Goal: Information Seeking & Learning: Understand process/instructions

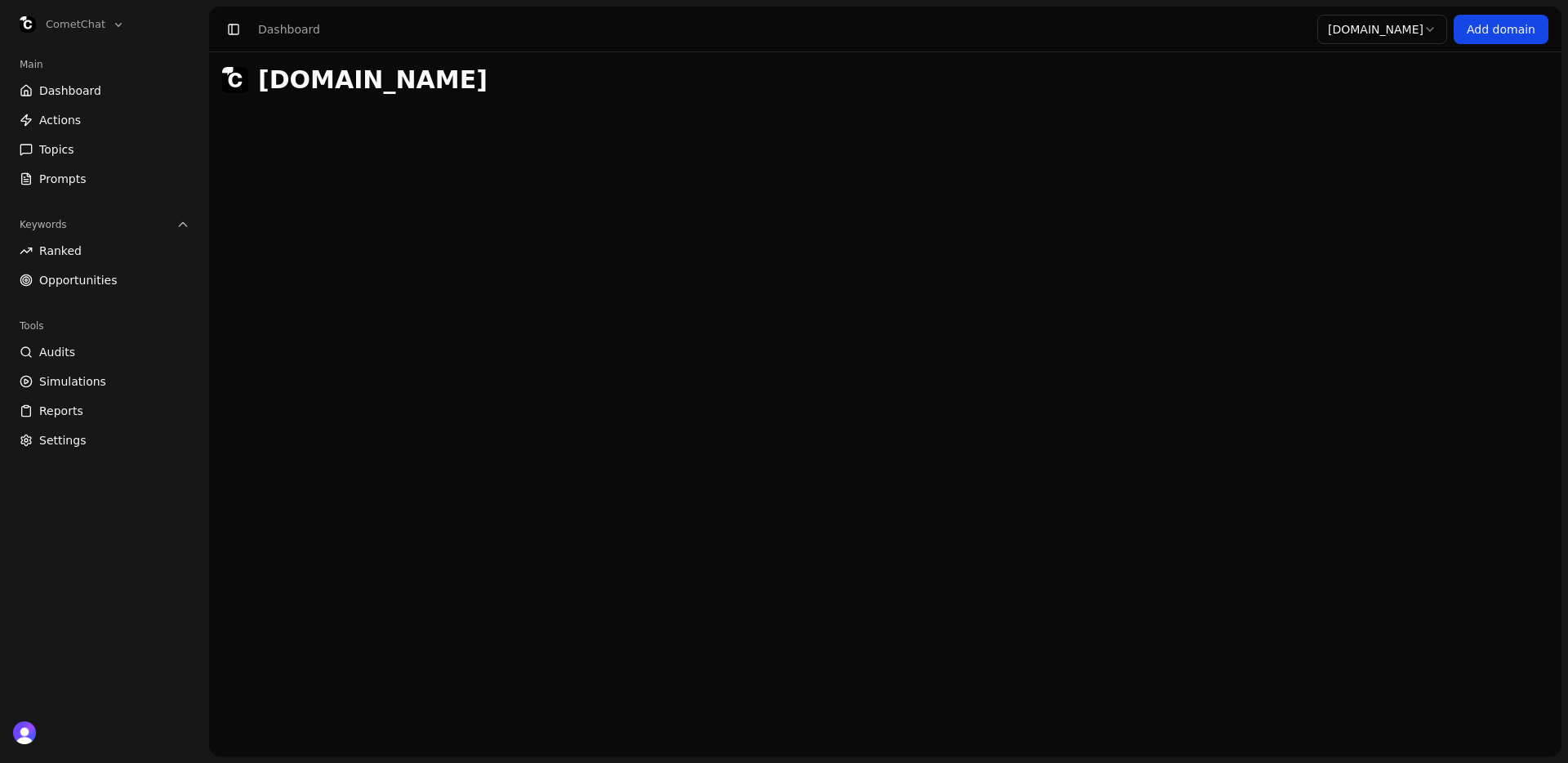
click at [394, 86] on h1 "[DOMAIN_NAME]" at bounding box center [373, 79] width 229 height 29
click at [571, 86] on div "[DOMAIN_NAME]" at bounding box center [885, 79] width 1326 height 29
click at [106, 92] on link "Dashboard" at bounding box center [104, 90] width 183 height 26
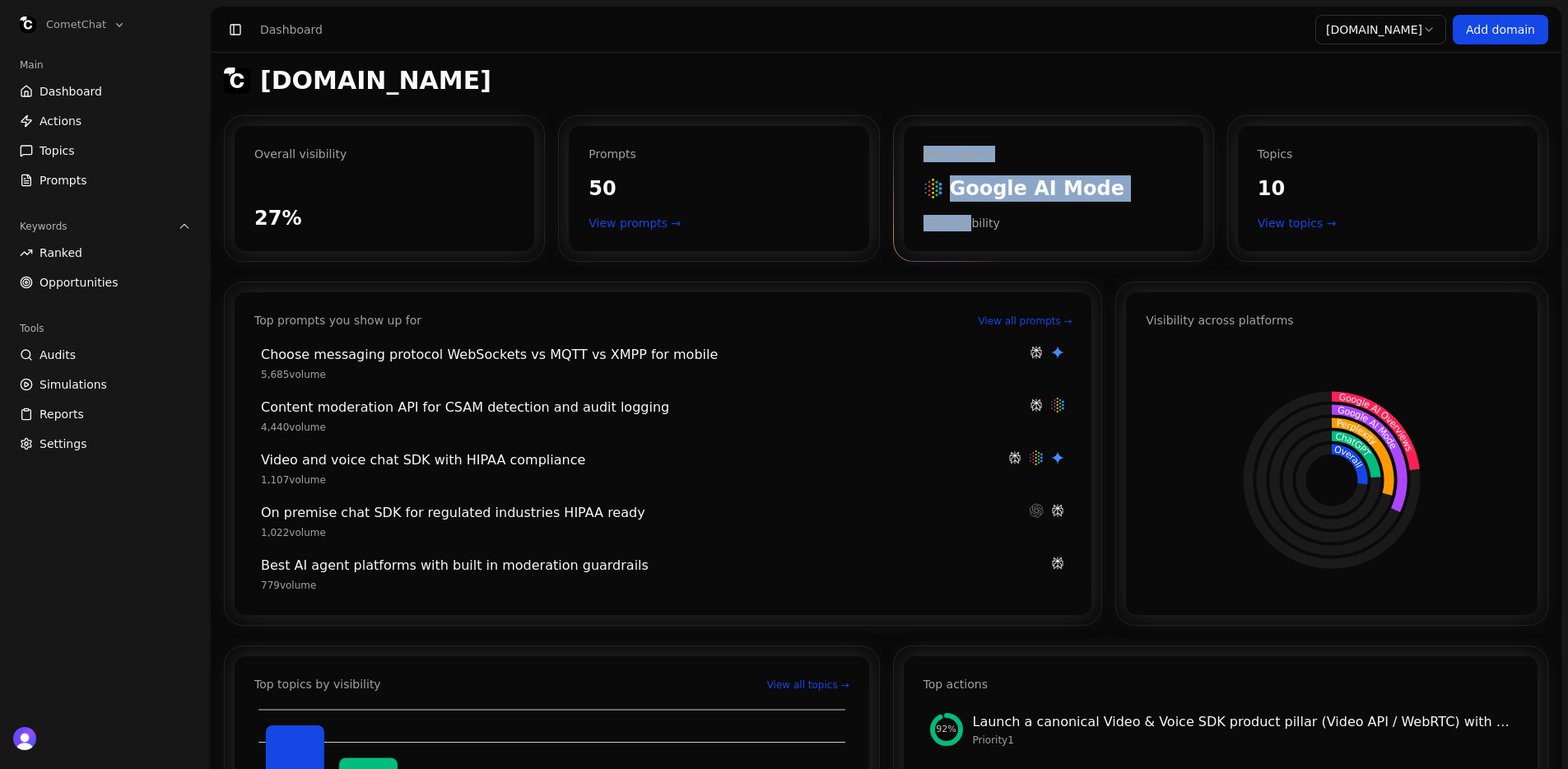
drag, startPoint x: 971, startPoint y: 221, endPoint x: 938, endPoint y: 141, distance: 86.5
click at [938, 141] on div "Best engine Google AI Mode Google AI Mode 32 % visibility" at bounding box center [1053, 188] width 300 height 125
click at [938, 143] on div "Best engine Google AI Mode Google AI Mode 32 % visibility" at bounding box center [1053, 188] width 300 height 125
click at [647, 221] on link "View prompts →" at bounding box center [718, 223] width 260 height 16
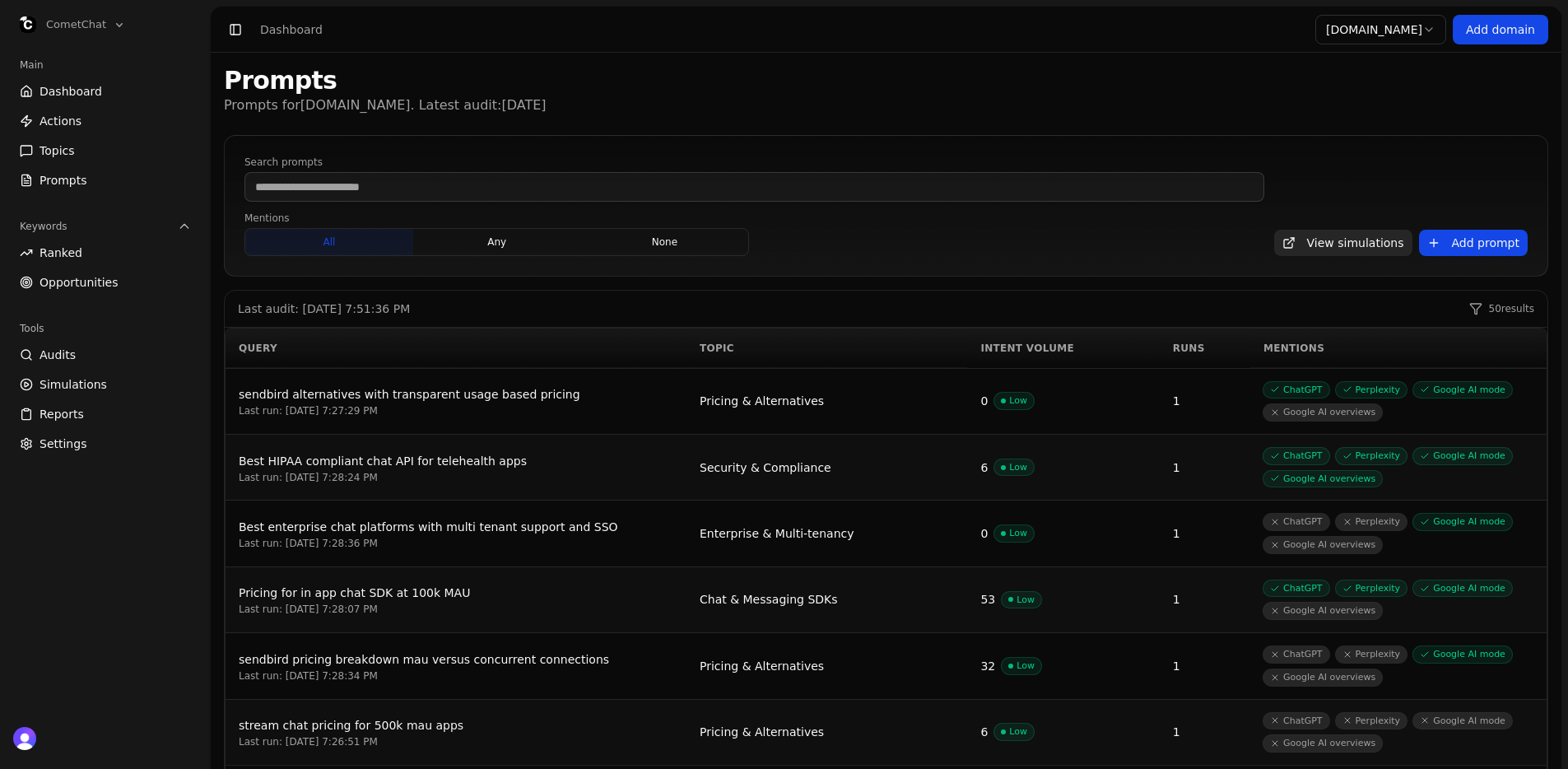
click at [1078, 290] on div "Last audit: 9/17/2025, 7:51:36 PM 50 results" at bounding box center [885, 308] width 1323 height 37
click at [1185, 66] on div "Prompts Prompts for cometchat.com . Latest audit: 2025-09-17" at bounding box center [885, 90] width 1324 height 49
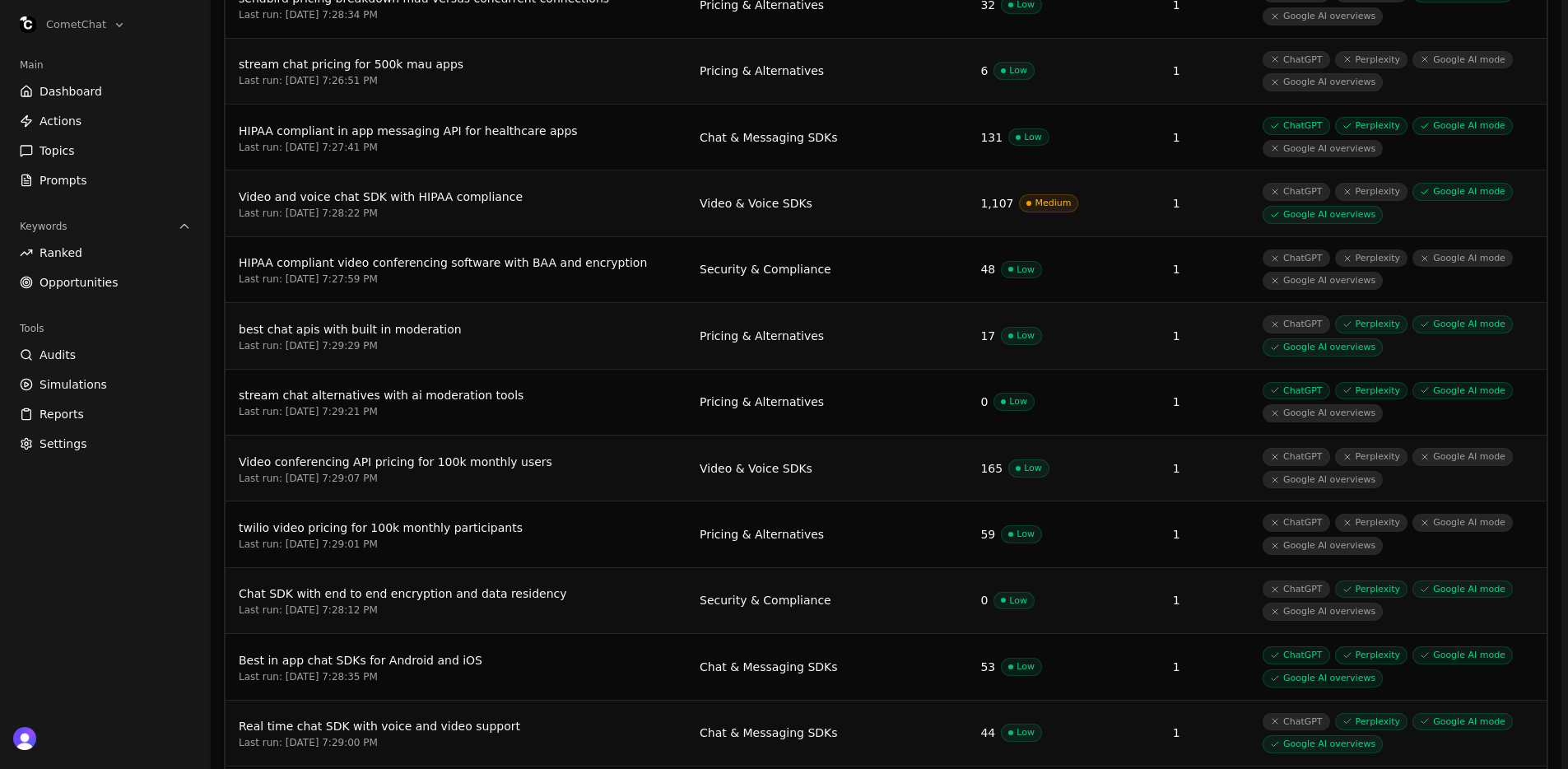
scroll to position [984, 0]
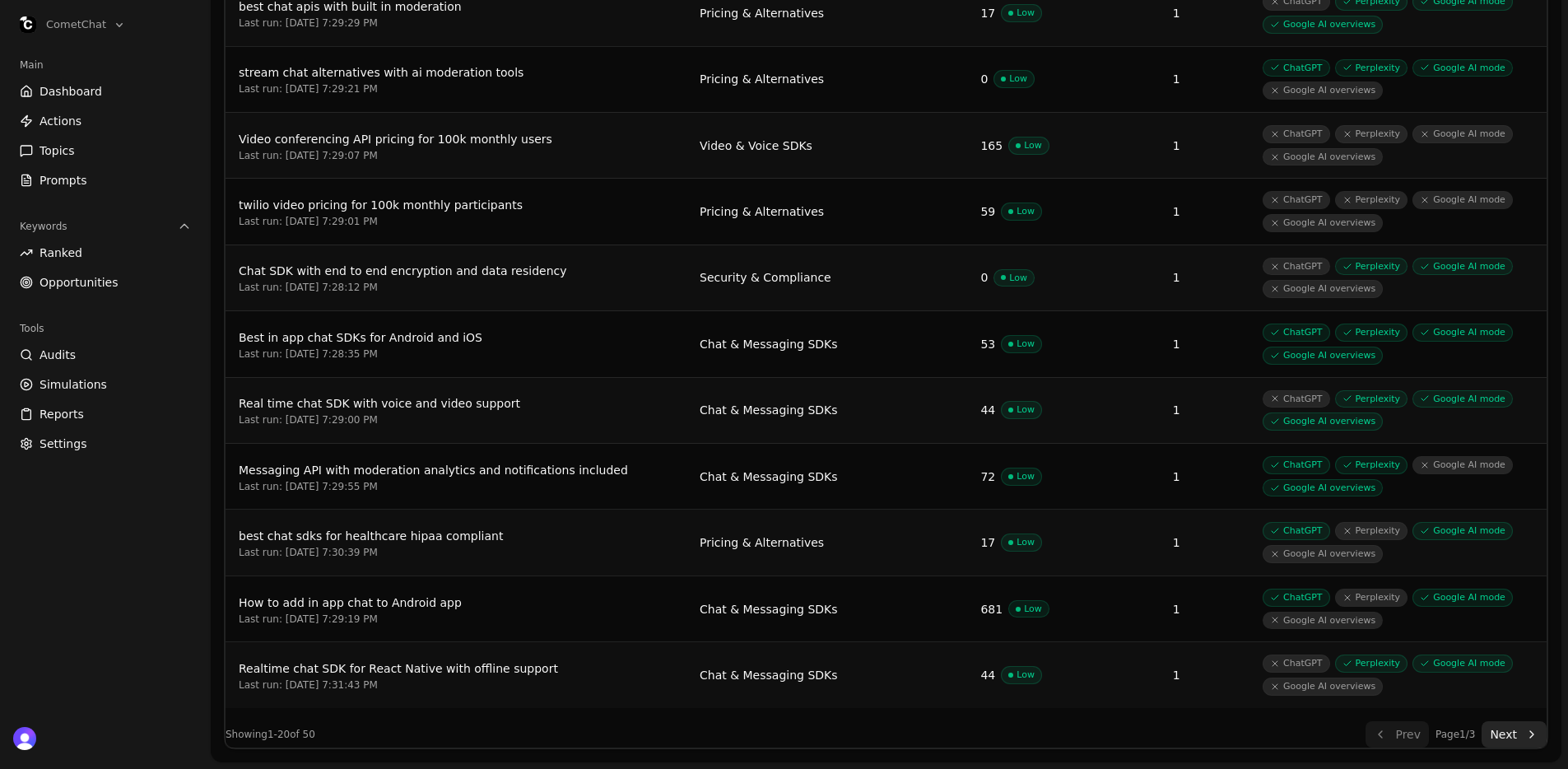
click at [424, 609] on div "How to add in app chat to Android app" at bounding box center [456, 603] width 435 height 20
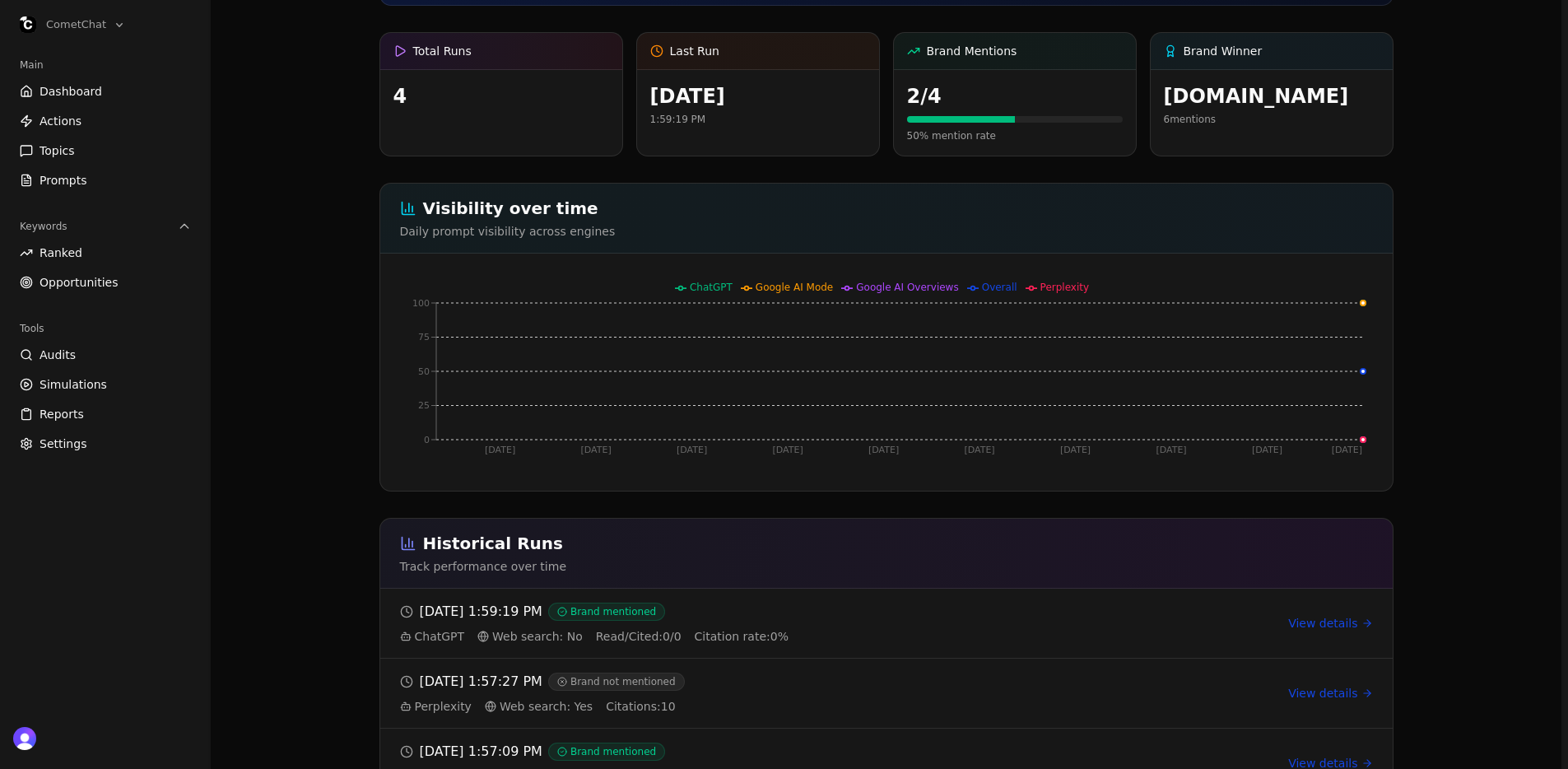
scroll to position [411, 0]
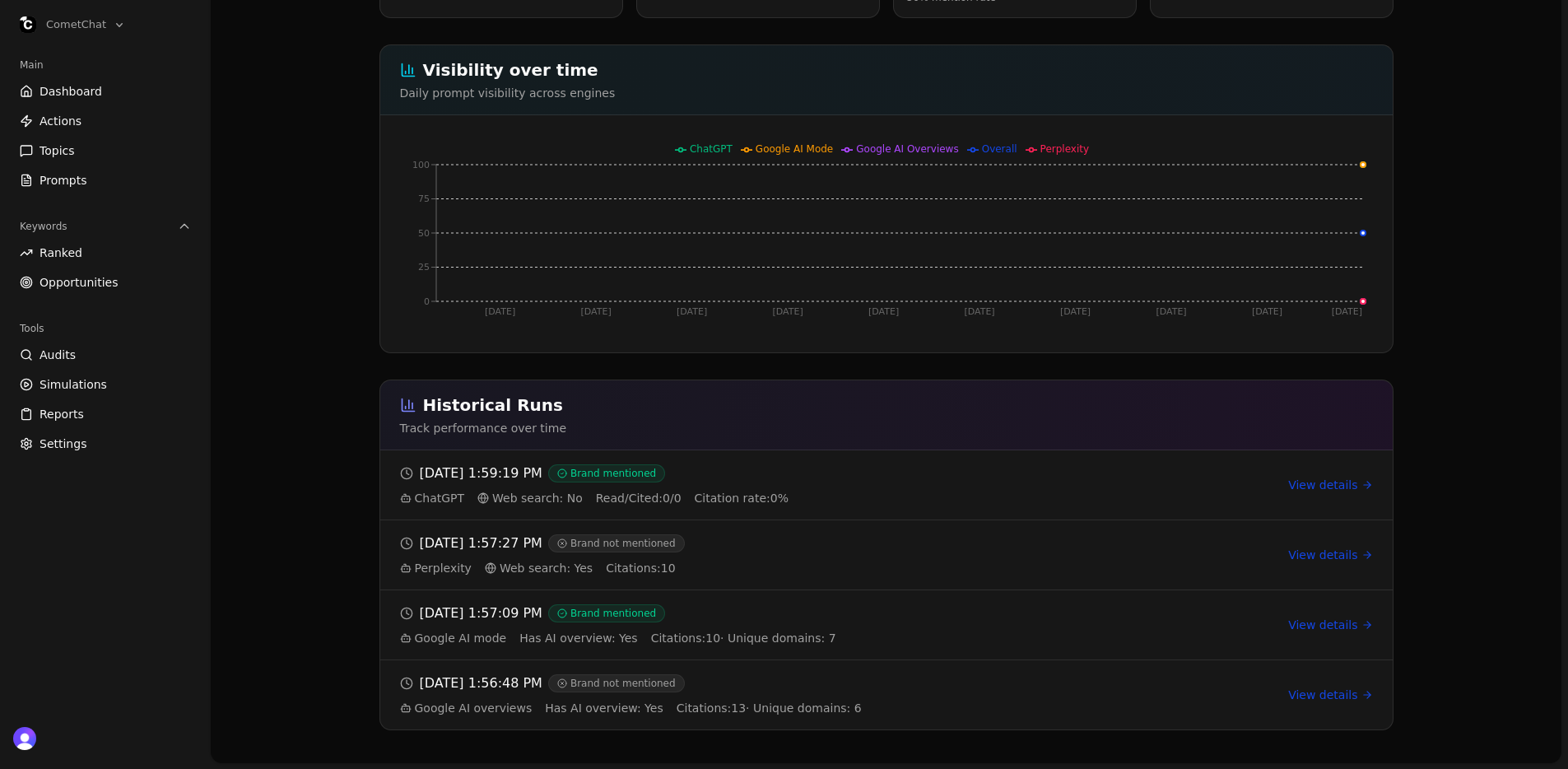
click at [1338, 477] on link "View details" at bounding box center [1329, 485] width 84 height 16
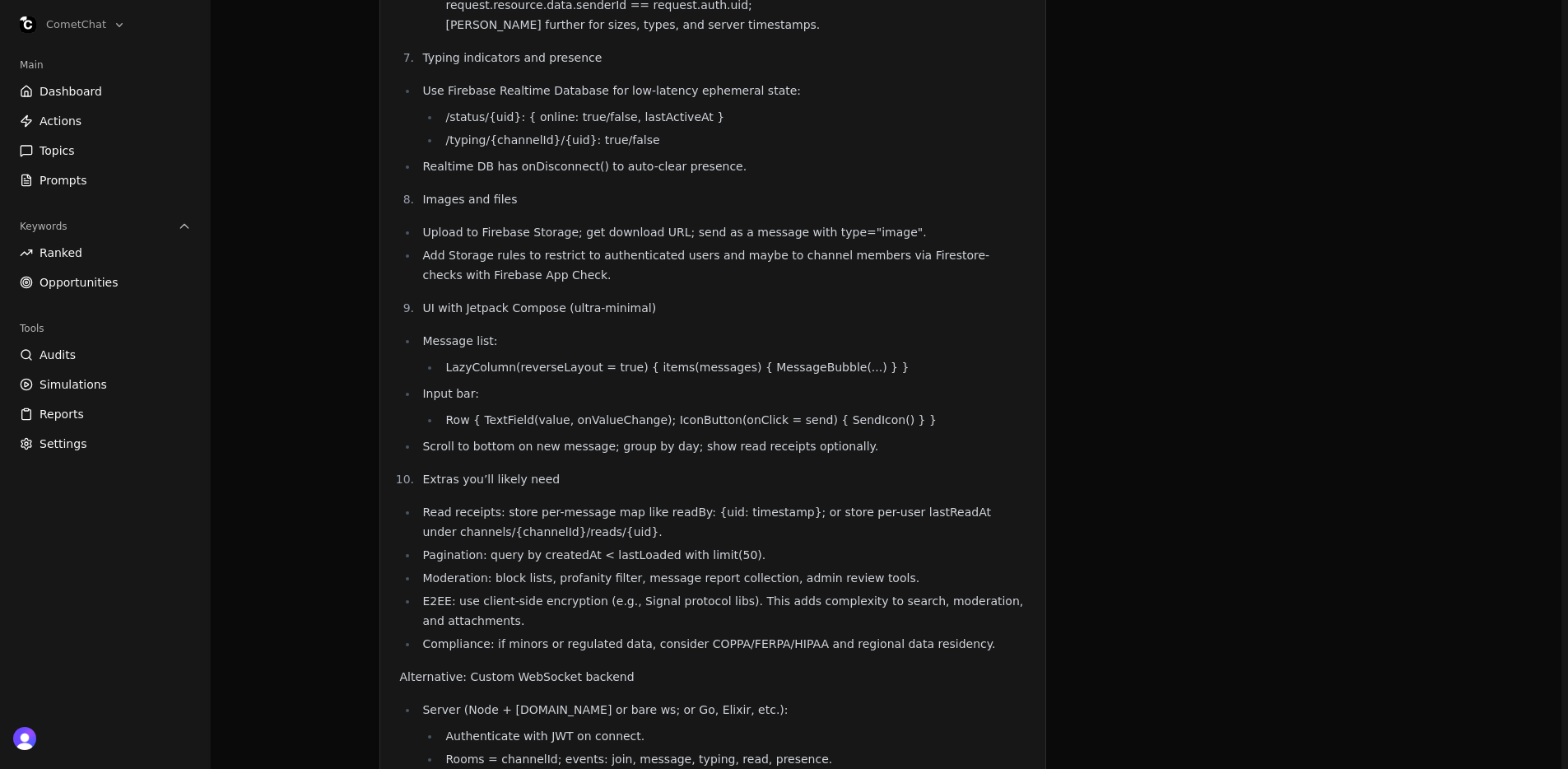
scroll to position [2021, 0]
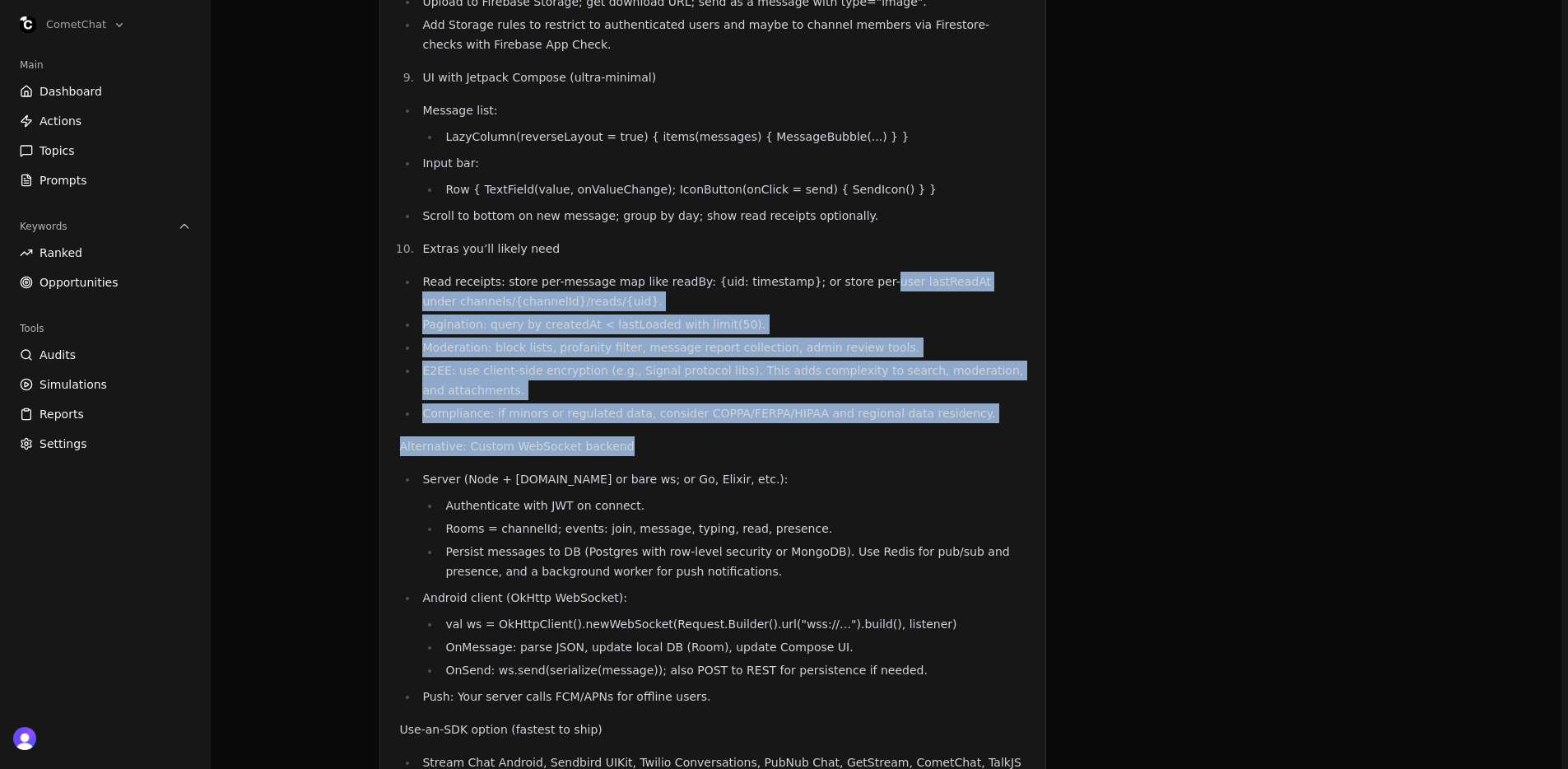
drag, startPoint x: 806, startPoint y: 438, endPoint x: 855, endPoint y: 276, distance: 169.2
click at [855, 276] on li "Read receipts: store per-message map like readBy: {uid: timestamp}; or store pe…" at bounding box center [721, 291] width 608 height 40
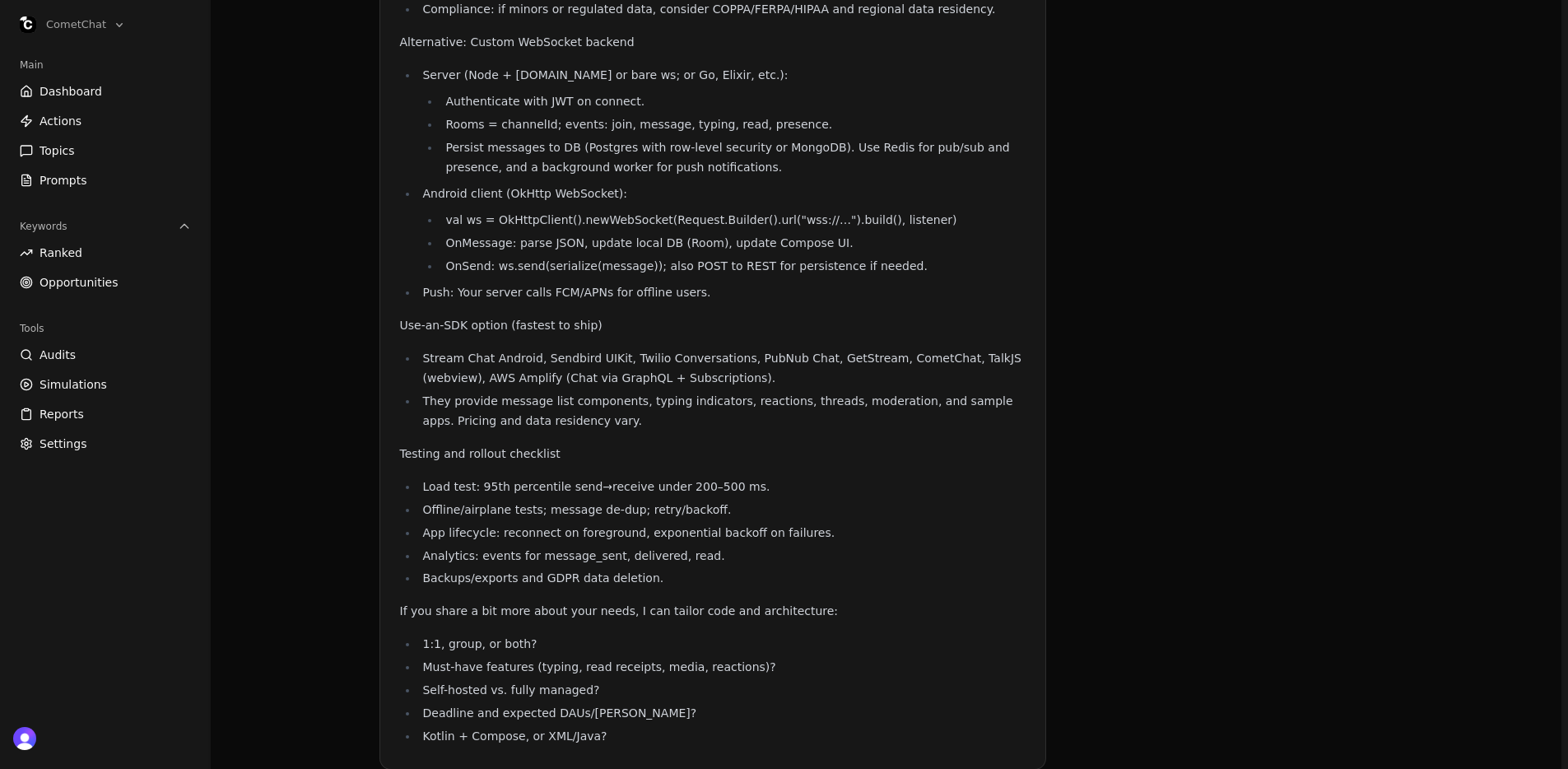
scroll to position [2425, 0]
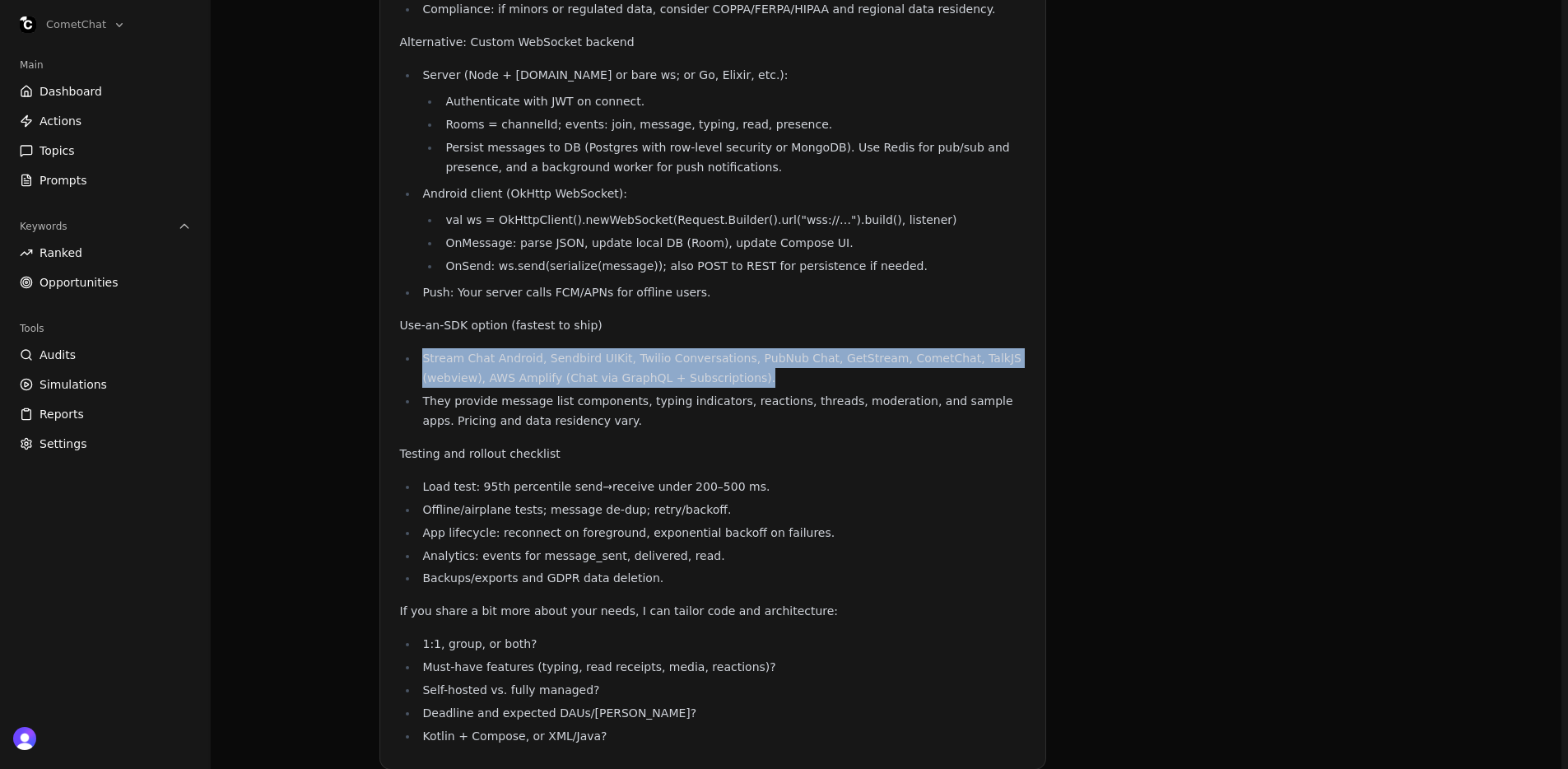
drag, startPoint x: 780, startPoint y: 378, endPoint x: 783, endPoint y: 336, distance: 42.1
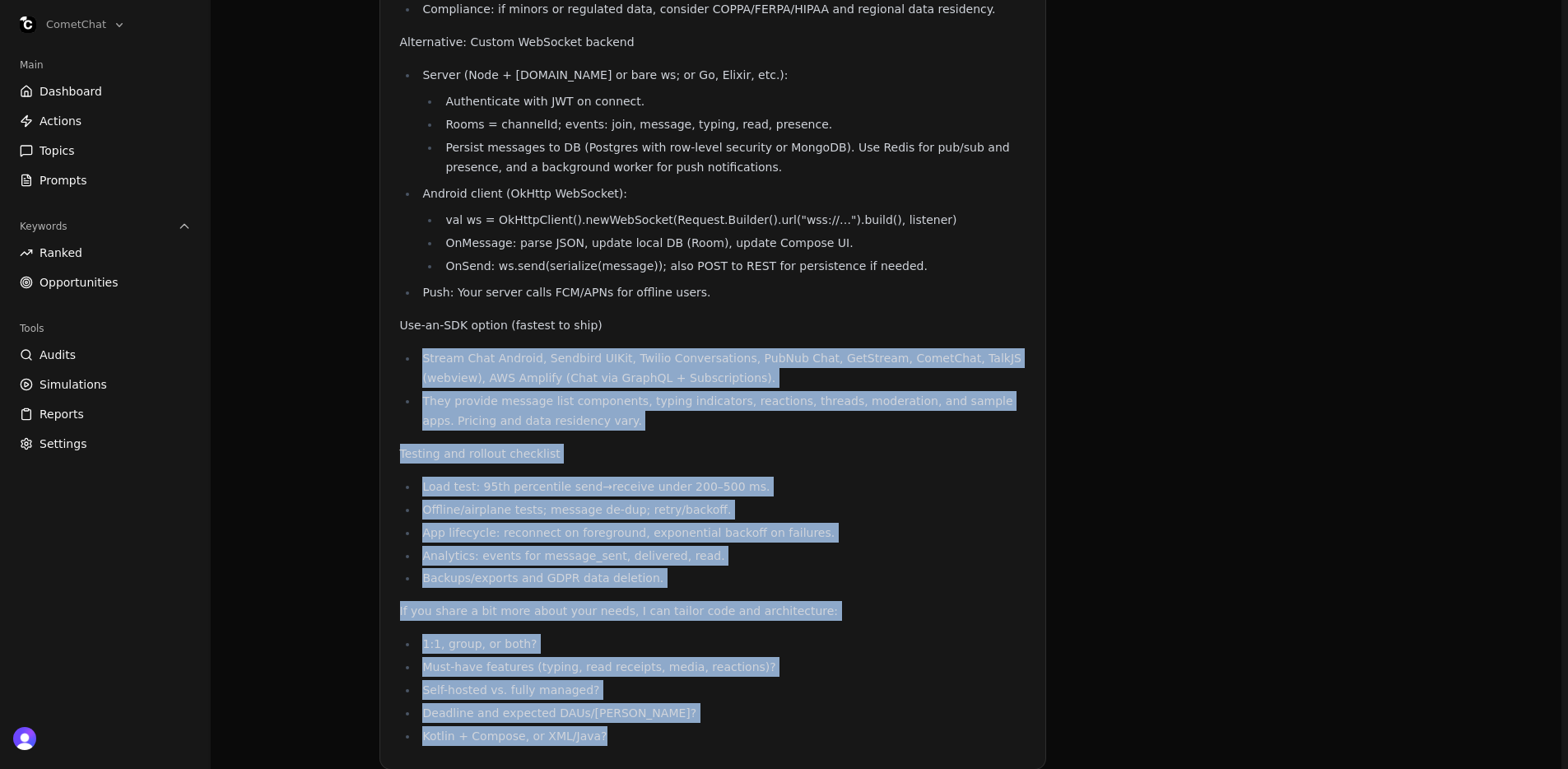
drag, startPoint x: 789, startPoint y: 363, endPoint x: 793, endPoint y: 736, distance: 373.0
click at [793, 736] on li "Kotlin + Compose, or XML/Java?" at bounding box center [721, 736] width 608 height 20
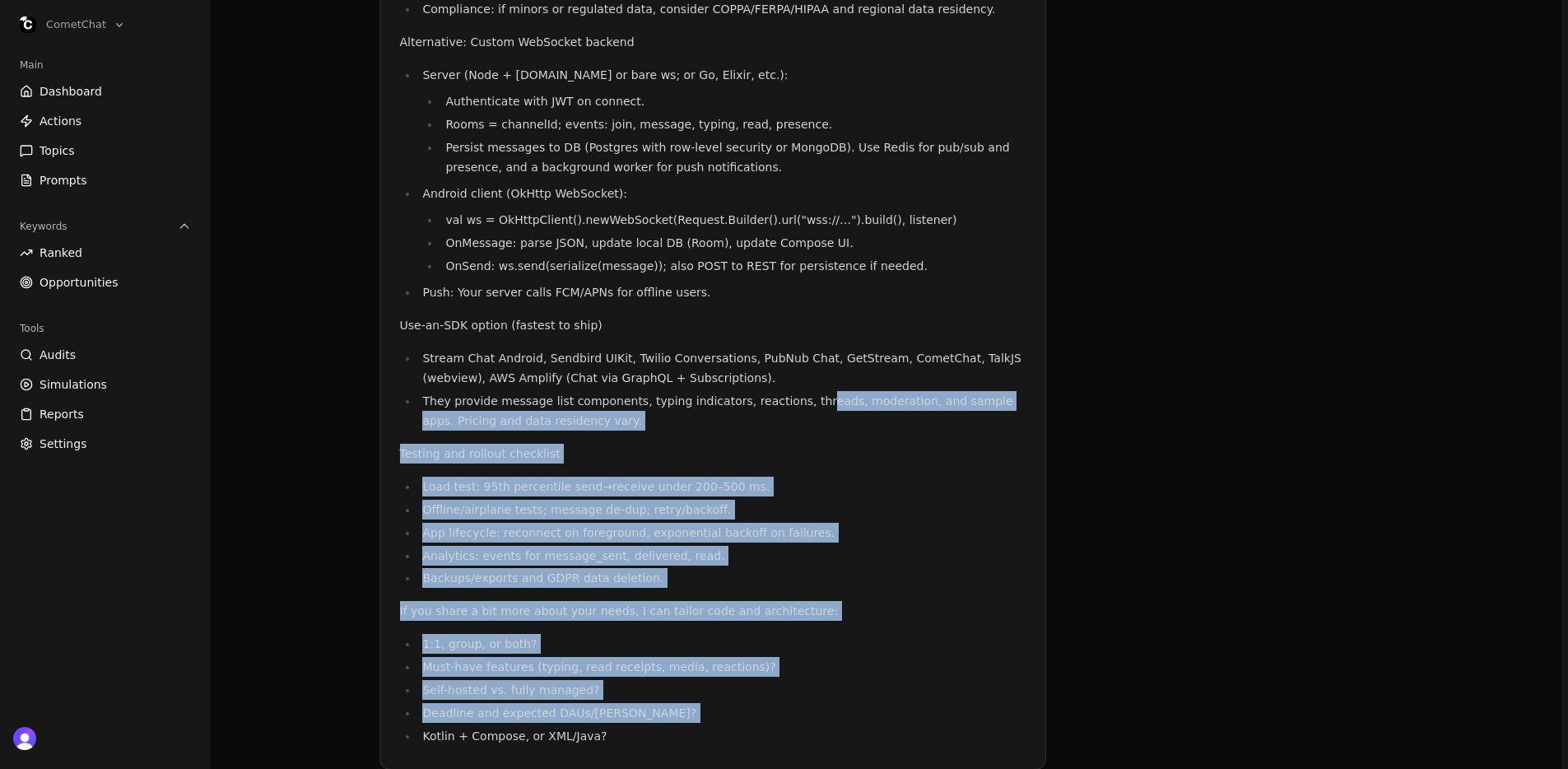
drag, startPoint x: 763, startPoint y: 725, endPoint x: 803, endPoint y: 393, distance: 334.4
click at [803, 393] on li "They provide message list components, typing indicators, reactions, threads, mo…" at bounding box center [721, 411] width 608 height 40
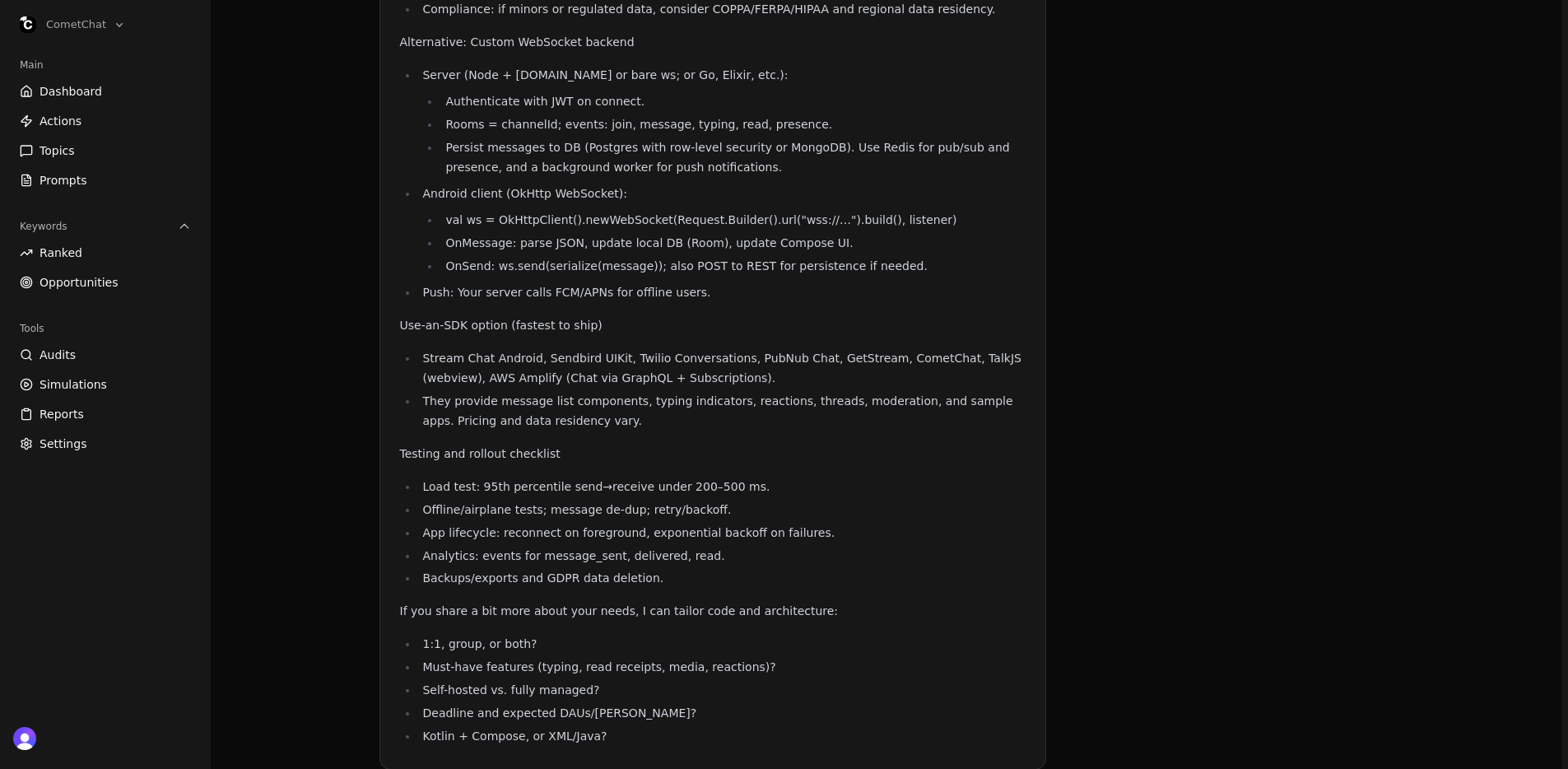
scroll to position [0, 0]
